Goal: Obtain resource: Obtain resource

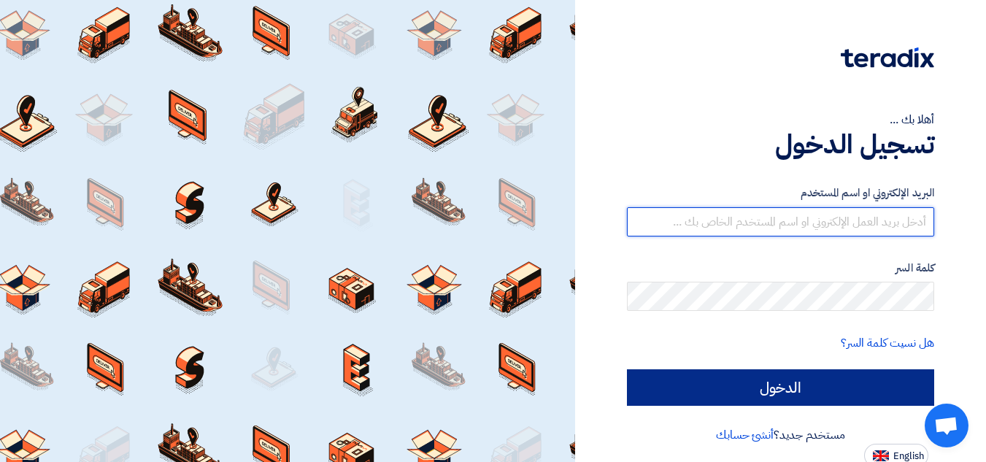
type input "[EMAIL_ADDRESS][DOMAIN_NAME]"
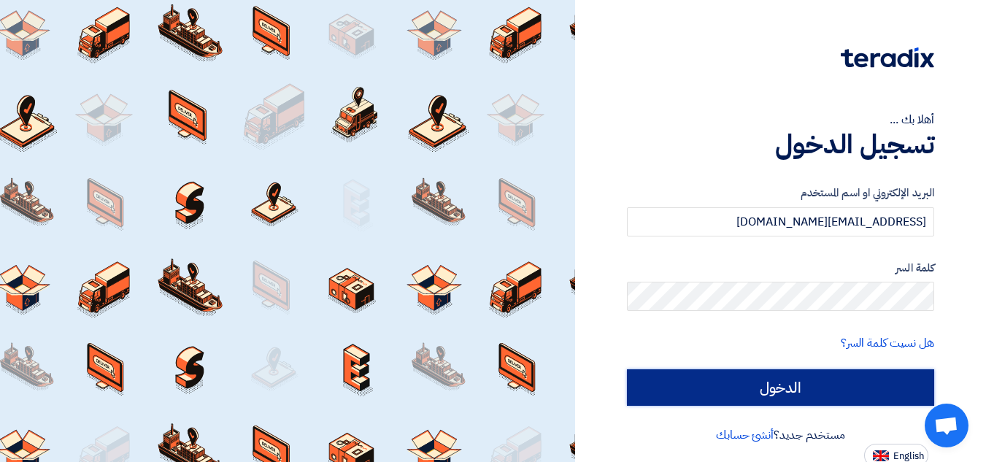
click at [679, 384] on input "الدخول" at bounding box center [780, 387] width 307 height 36
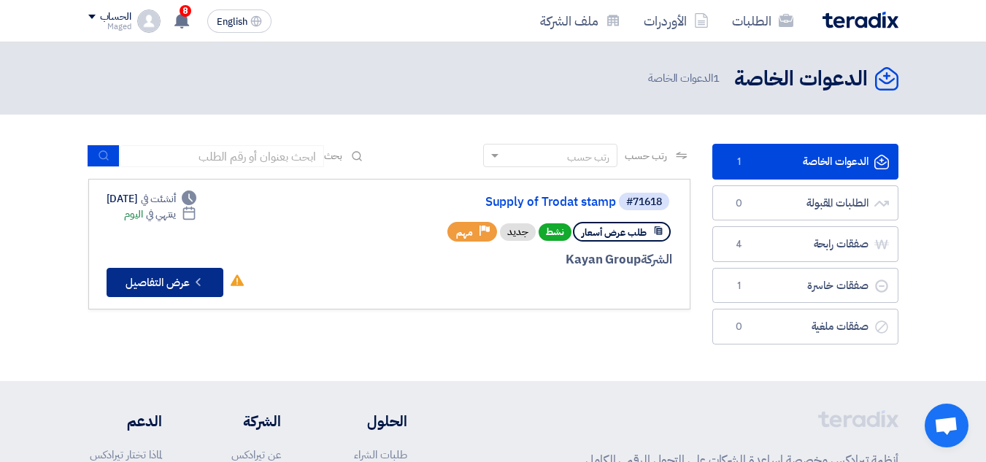
click at [173, 280] on button "Check details عرض التفاصيل" at bounding box center [165, 282] width 117 height 29
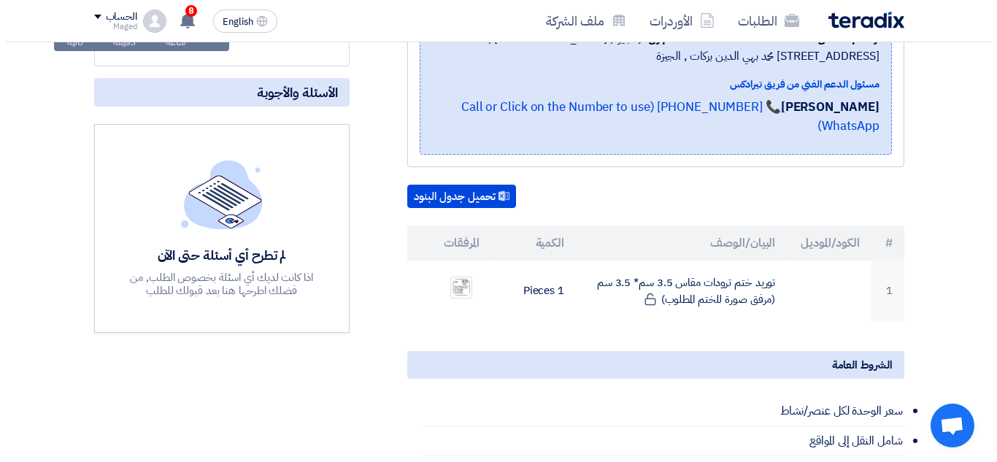
scroll to position [288, 0]
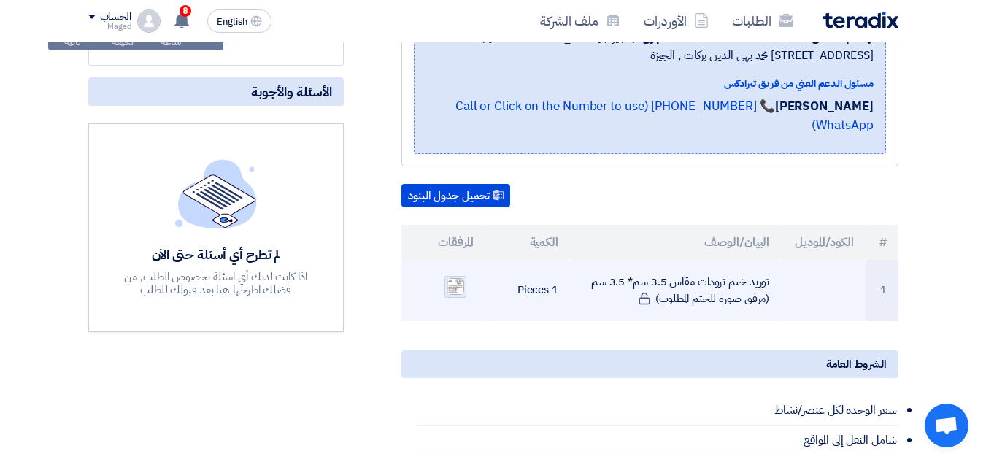
click at [457, 277] on img at bounding box center [455, 286] width 20 height 19
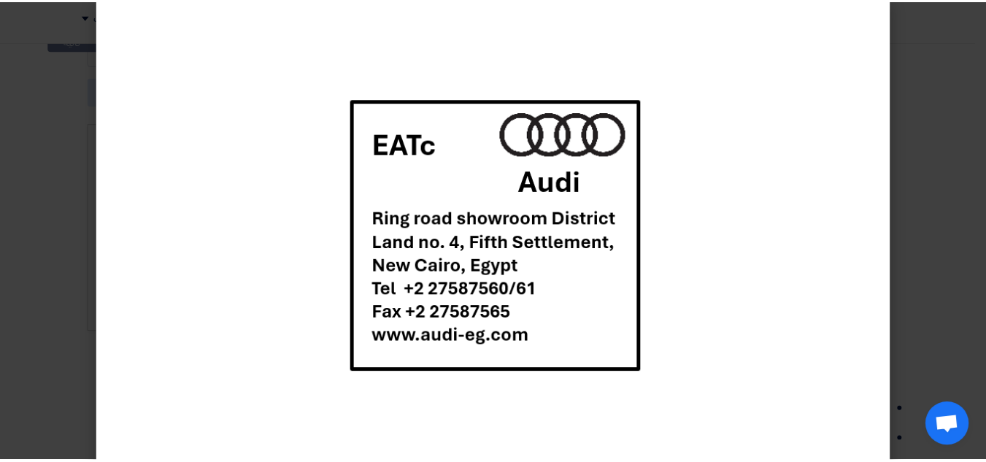
scroll to position [0, 0]
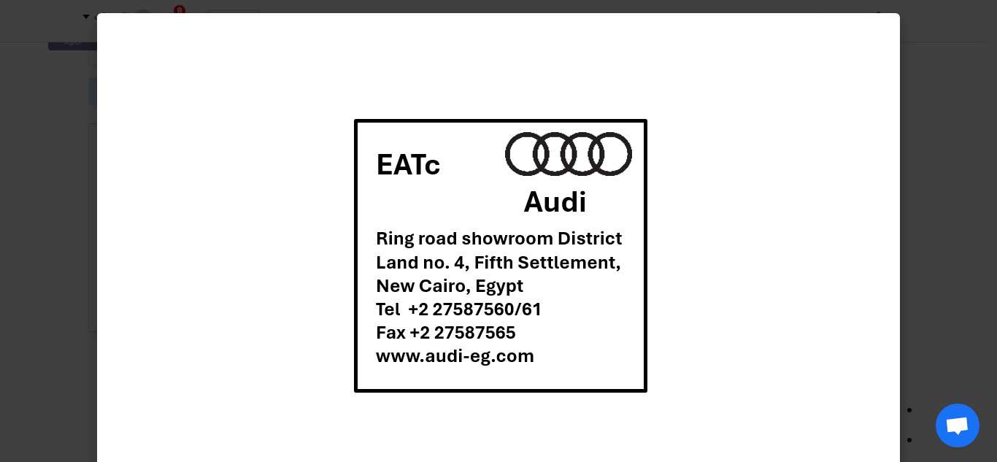
click at [954, 420] on span "Open chat" at bounding box center [957, 427] width 24 height 20
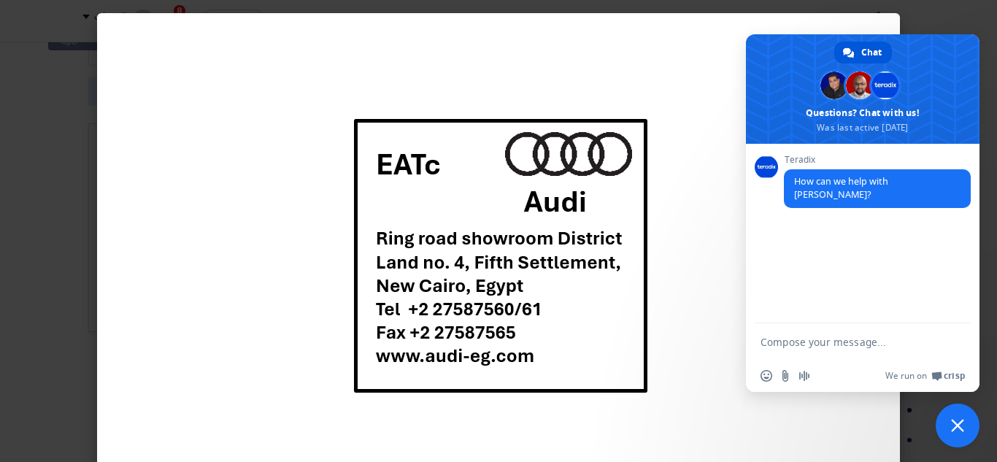
click at [924, 415] on modal-container at bounding box center [498, 231] width 997 height 462
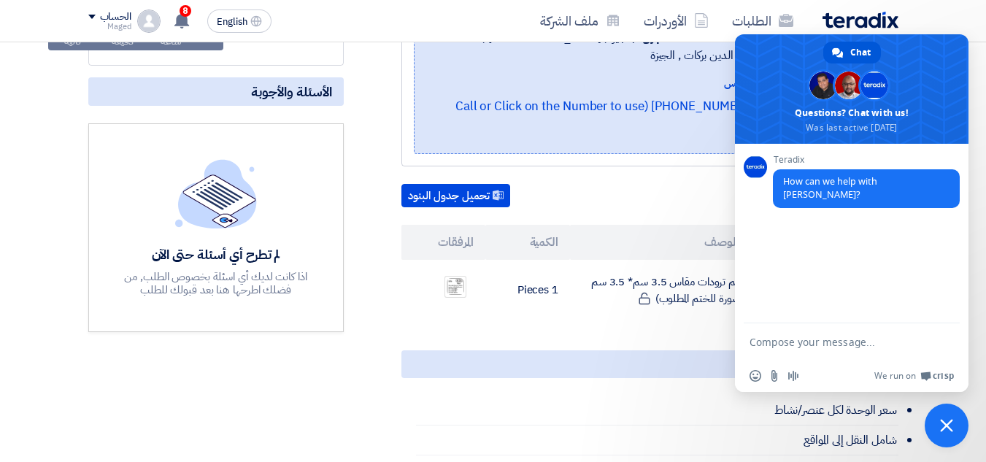
click at [947, 423] on span "Close chat" at bounding box center [946, 425] width 13 height 13
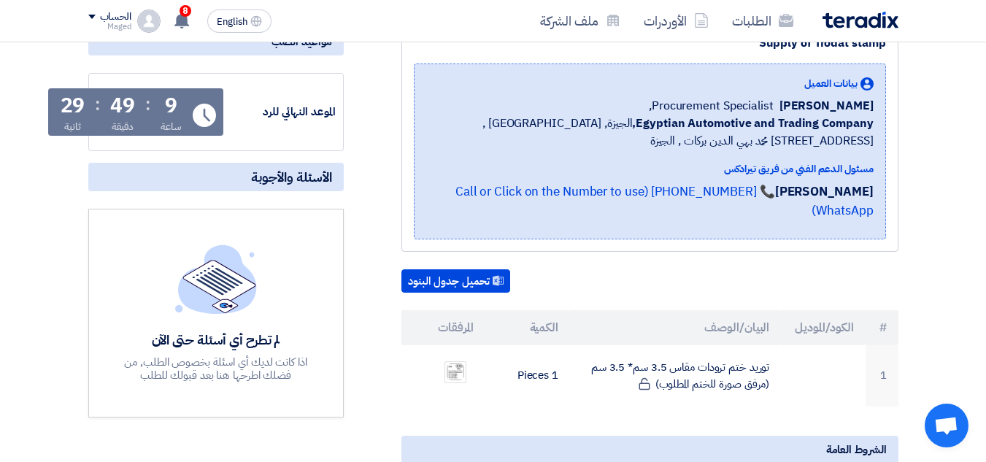
scroll to position [204, 0]
click at [442, 269] on button "تحميل جدول البنود" at bounding box center [455, 280] width 109 height 23
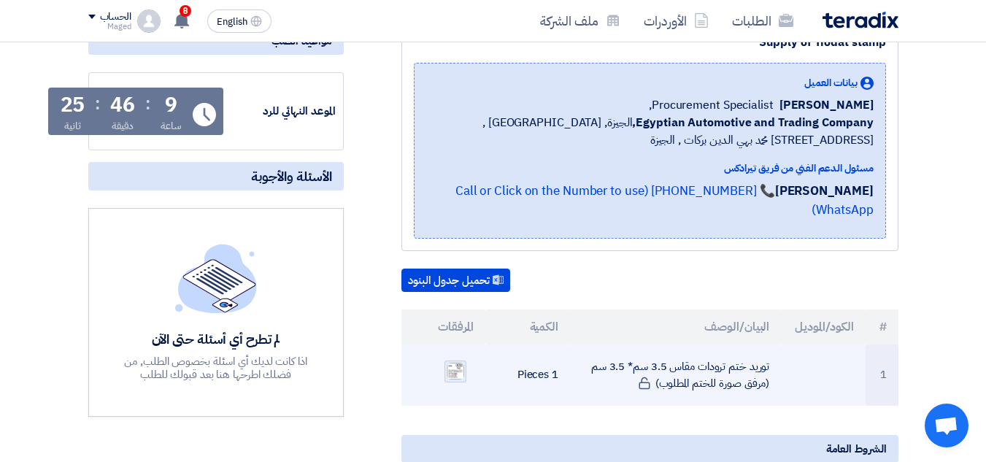
click at [455, 361] on img at bounding box center [455, 370] width 20 height 19
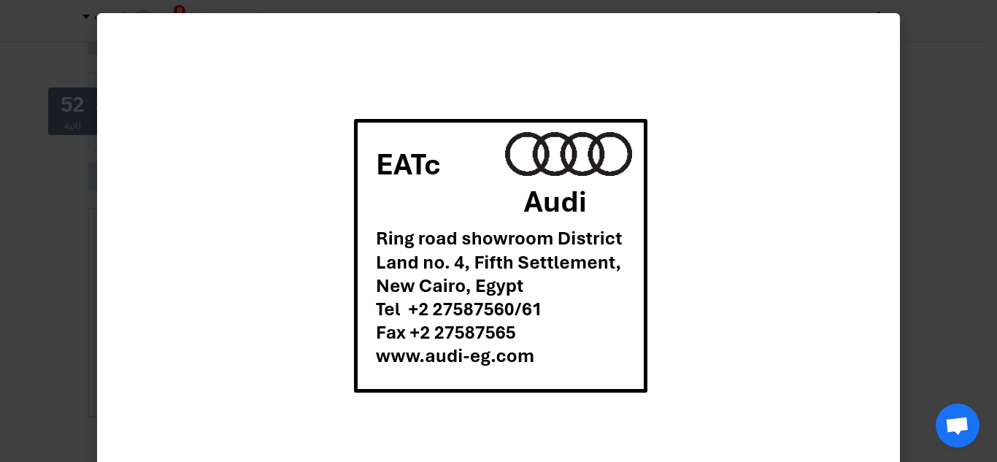
click at [672, 288] on div at bounding box center [498, 255] width 803 height 485
click at [631, 394] on img at bounding box center [499, 255] width 310 height 289
click at [446, 63] on div at bounding box center [499, 256] width 310 height 462
click at [618, 358] on img at bounding box center [499, 255] width 310 height 289
click at [252, 298] on div at bounding box center [498, 255] width 803 height 485
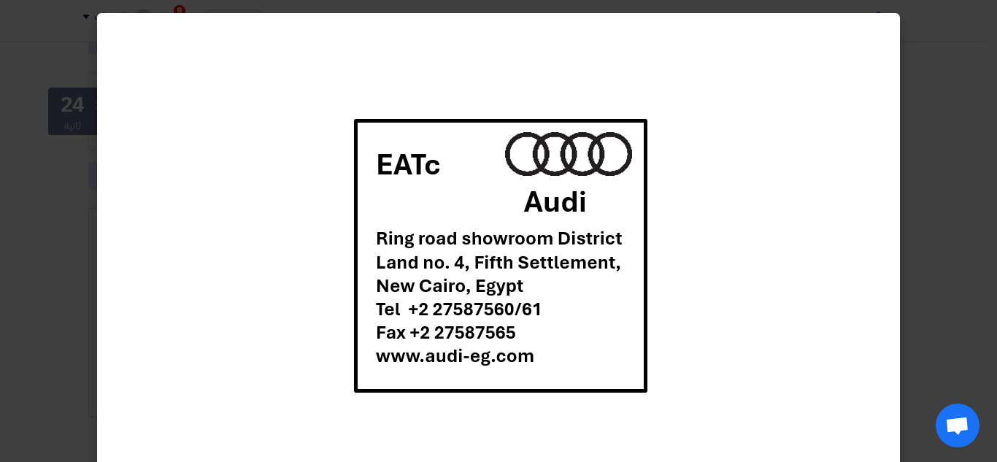
click at [925, 224] on modal-container at bounding box center [498, 231] width 997 height 462
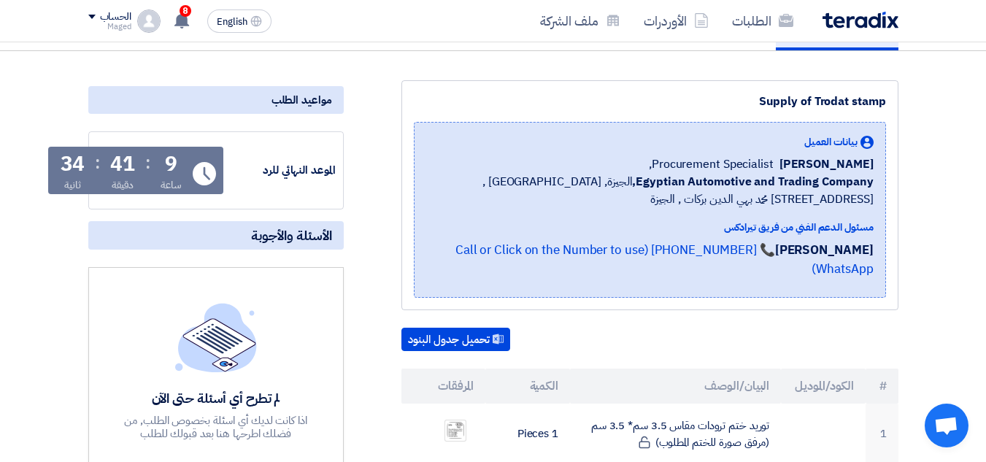
scroll to position [145, 0]
